Goal: Task Accomplishment & Management: Use online tool/utility

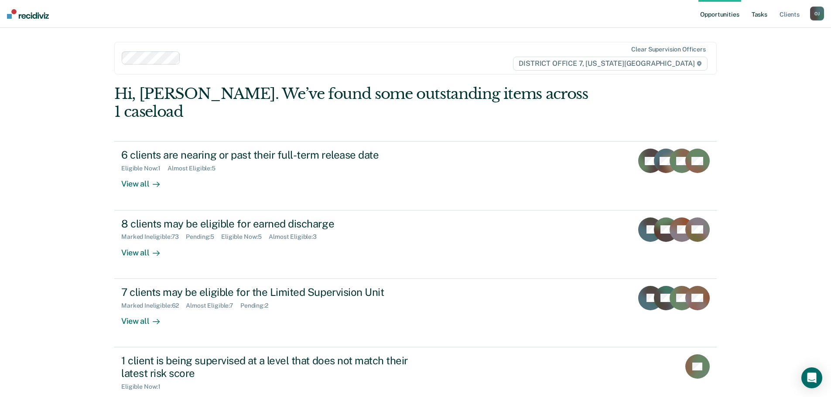
click at [756, 13] on link "Tasks" at bounding box center [759, 14] width 19 height 28
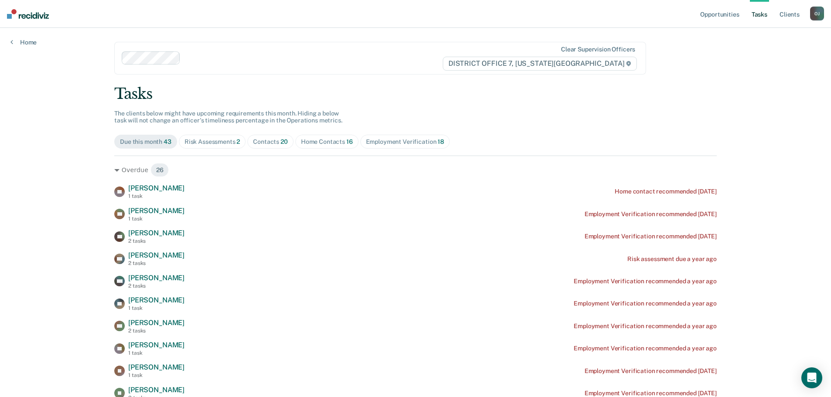
click at [260, 145] on div "Contacts 20" at bounding box center [270, 141] width 35 height 7
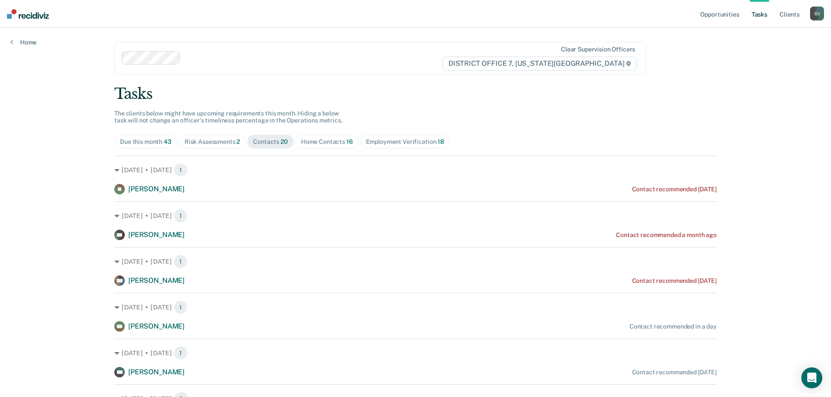
click at [321, 144] on div "Home Contacts 16" at bounding box center [327, 141] width 52 height 7
click at [272, 141] on div "Contacts 20" at bounding box center [270, 141] width 35 height 7
click at [312, 144] on div "Home Contacts 16" at bounding box center [327, 141] width 52 height 7
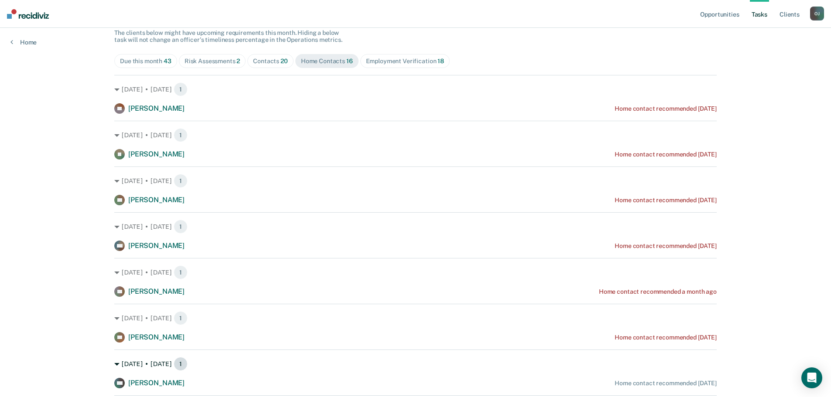
scroll to position [70, 0]
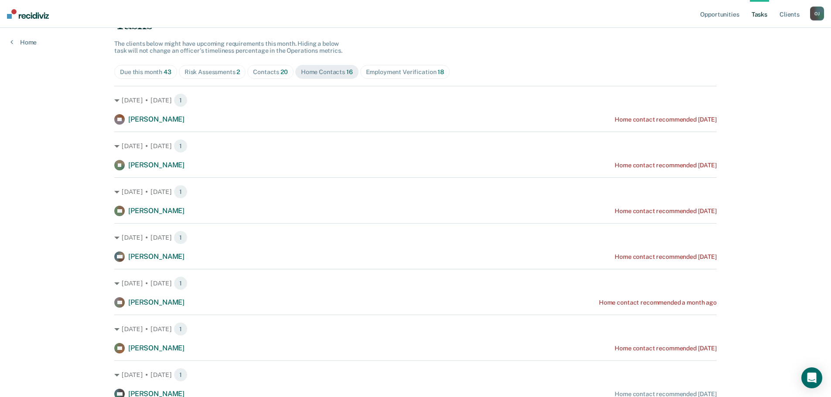
click at [270, 68] on span "Contacts 20" at bounding box center [270, 72] width 46 height 14
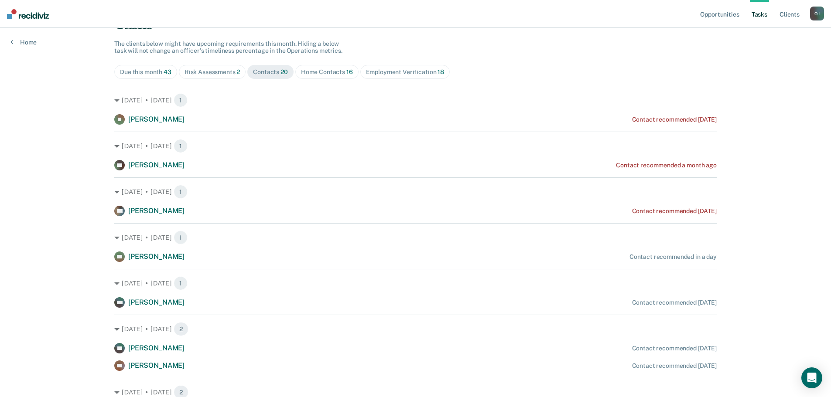
click at [336, 71] on div "Home Contacts 16" at bounding box center [327, 71] width 52 height 7
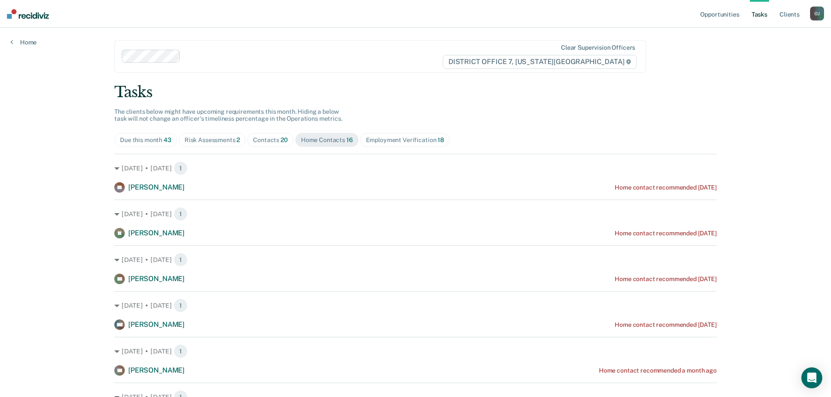
scroll to position [0, 0]
click at [270, 143] on div "Contacts 20" at bounding box center [270, 141] width 35 height 7
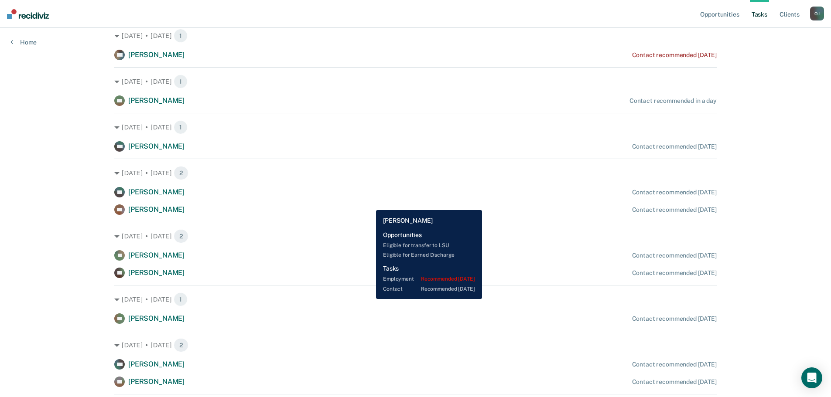
scroll to position [211, 0]
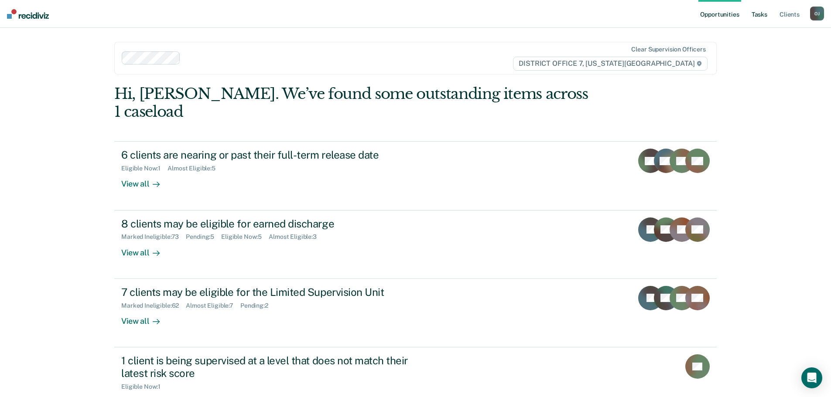
click at [753, 15] on link "Tasks" at bounding box center [759, 14] width 19 height 28
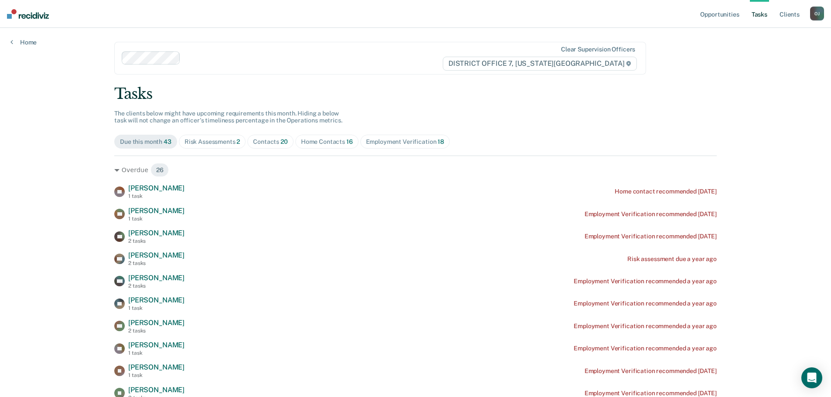
click at [303, 137] on span "Home Contacts 16" at bounding box center [326, 142] width 63 height 14
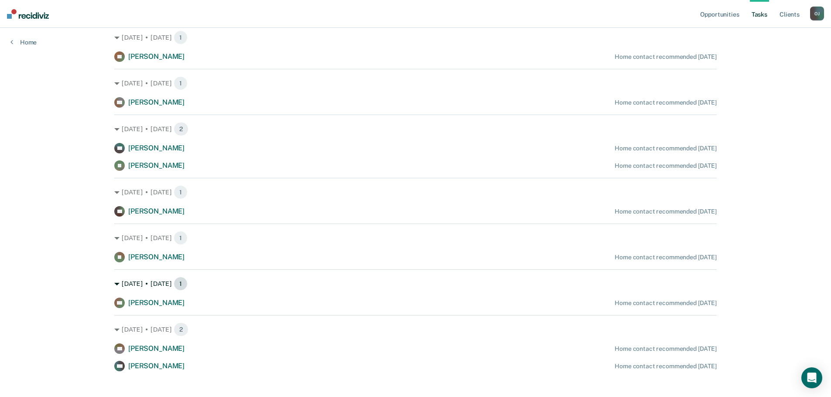
scroll to position [462, 0]
